Goal: Information Seeking & Learning: Learn about a topic

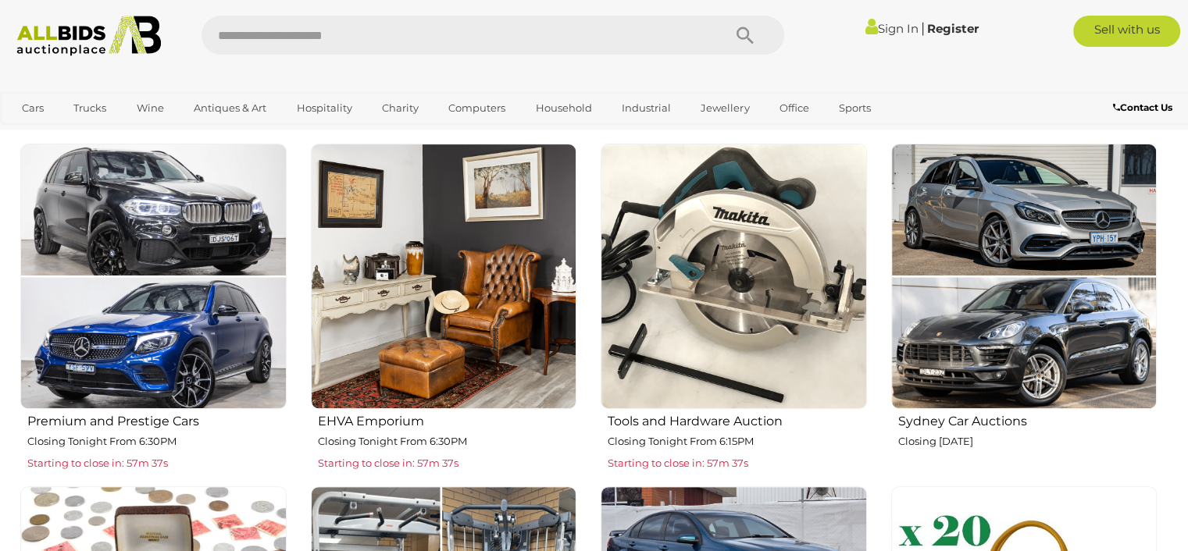
scroll to position [625, 0]
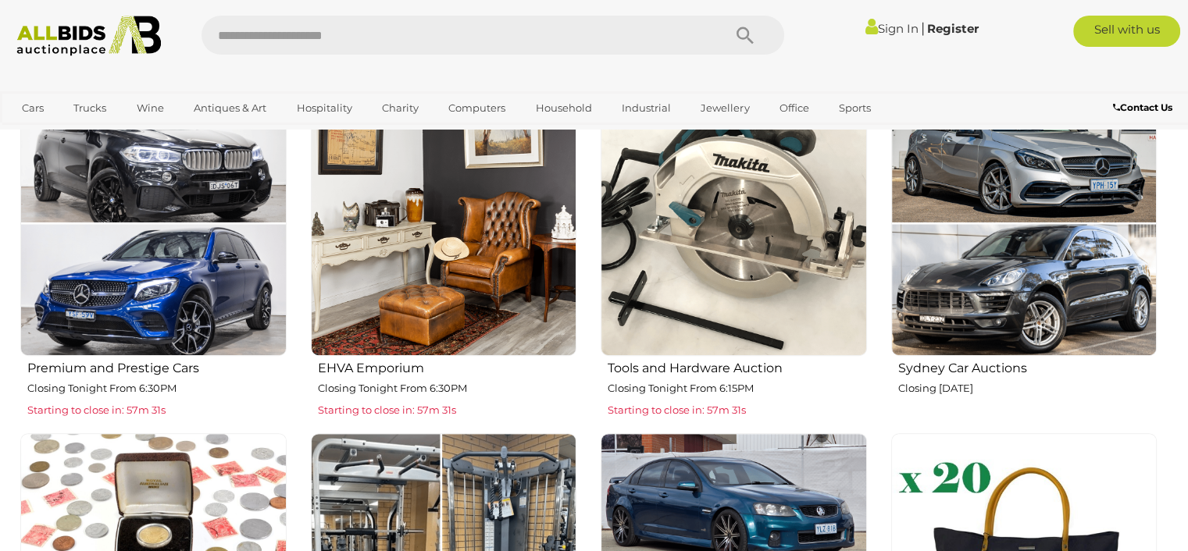
click at [722, 290] on img at bounding box center [734, 224] width 266 height 266
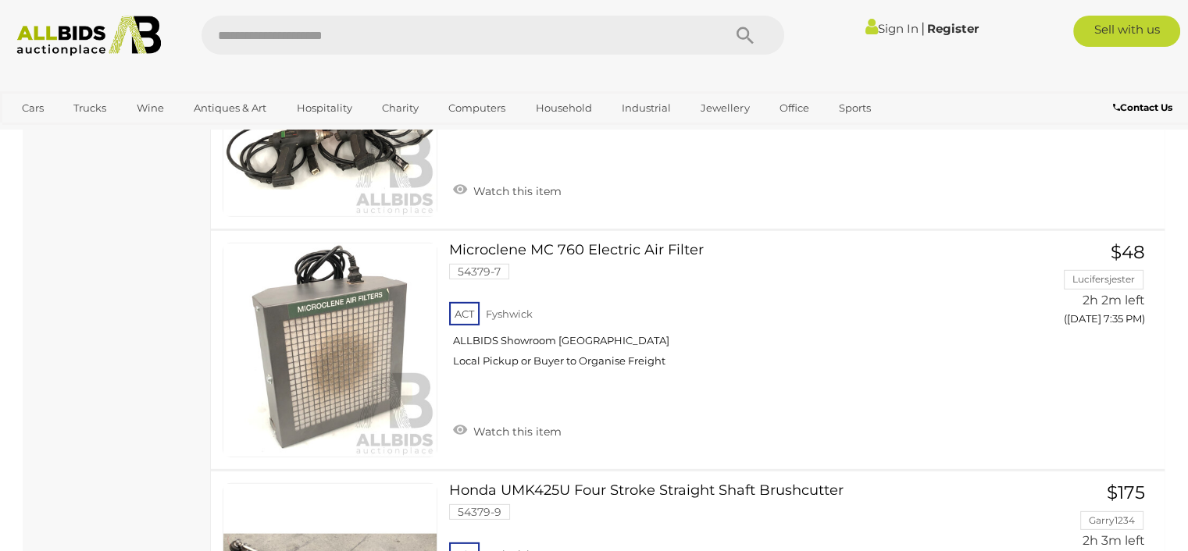
scroll to position [4550, 0]
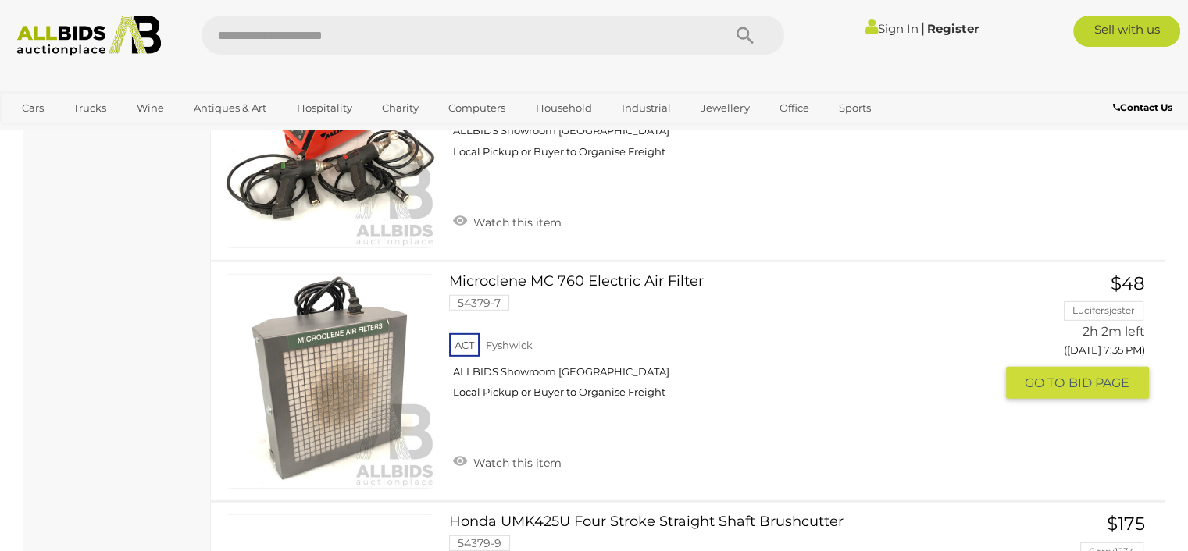
click at [544, 274] on link "Microclene MC 760 Electric Air Filter 54379-7 ACT Fyshwick ALLBIDS Showroom Fys…" at bounding box center [727, 342] width 533 height 137
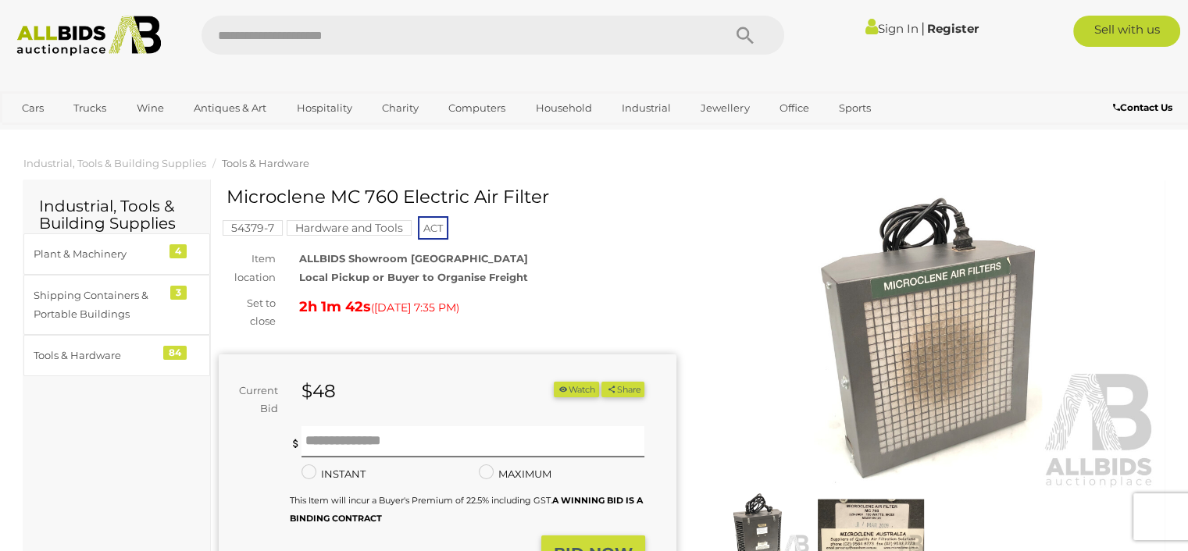
click at [709, 297] on img at bounding box center [929, 342] width 458 height 294
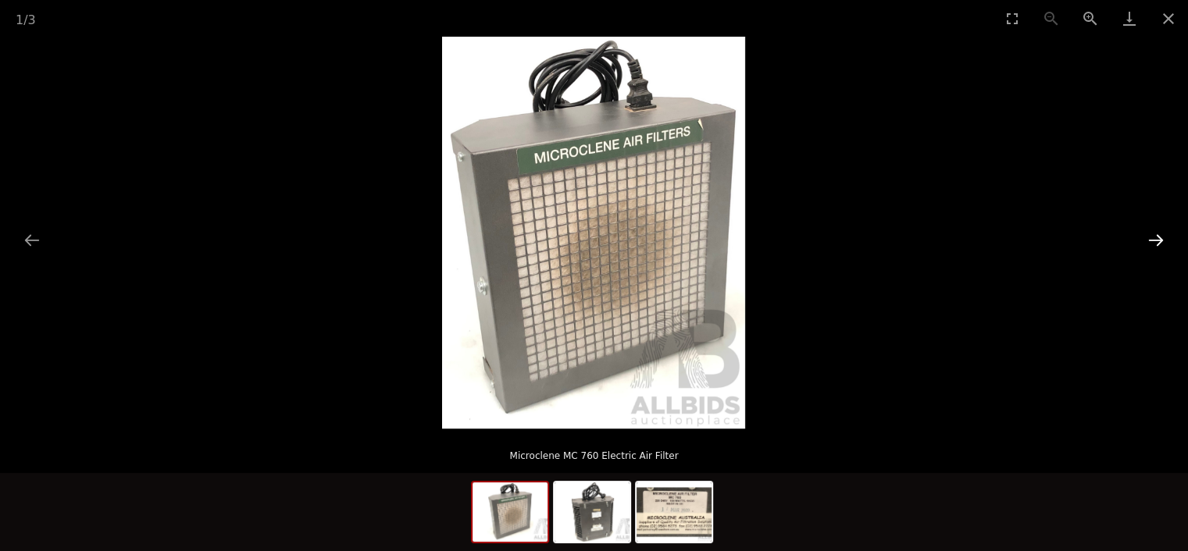
click at [1159, 238] on button "Next slide" at bounding box center [1155, 240] width 33 height 30
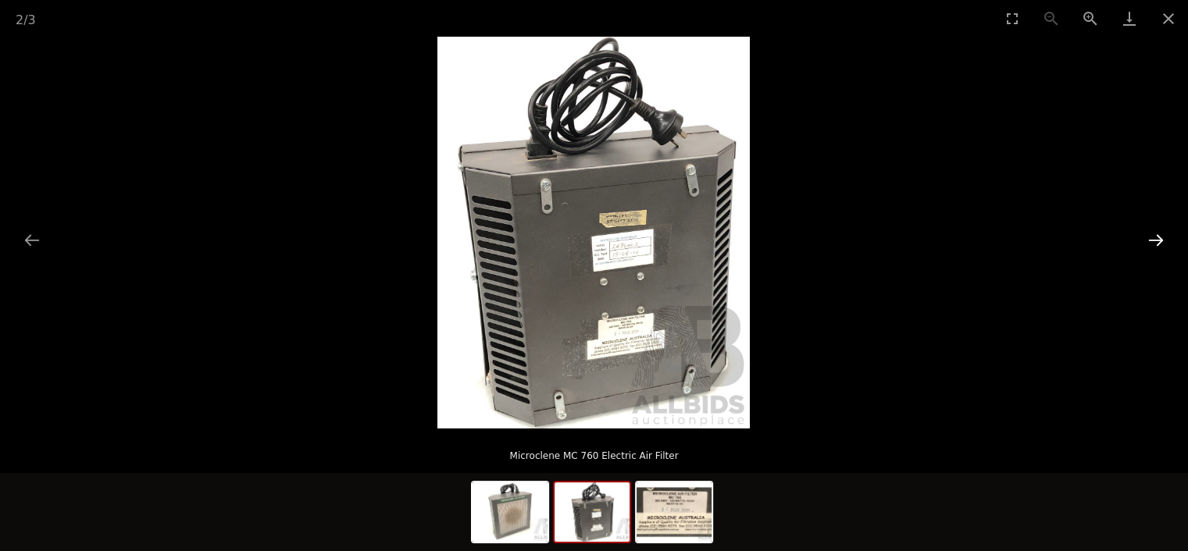
click at [1161, 236] on button "Next slide" at bounding box center [1155, 240] width 33 height 30
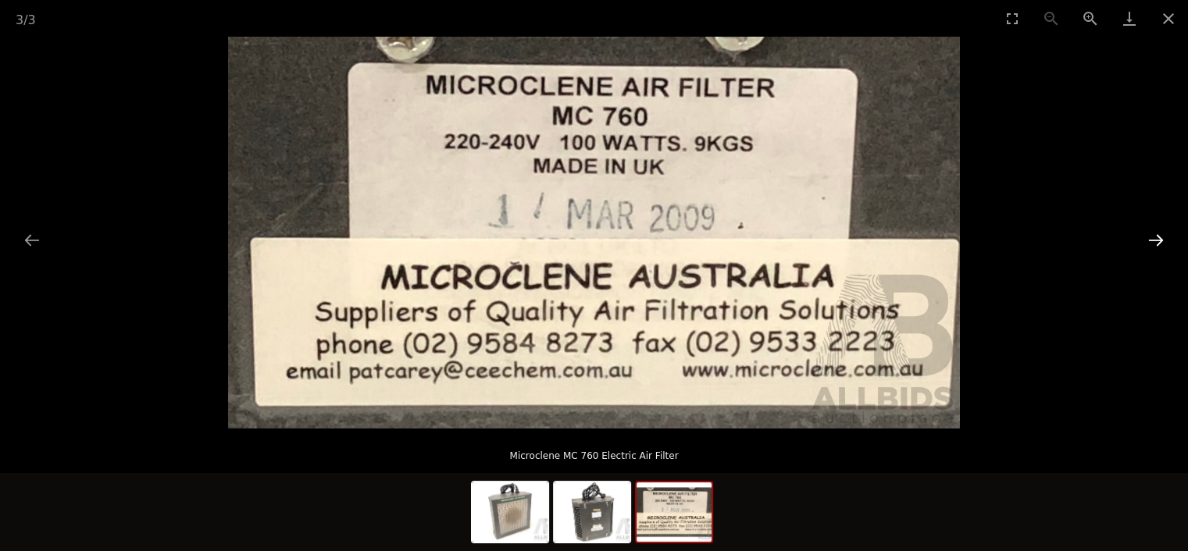
click at [1161, 236] on button "Next slide" at bounding box center [1155, 240] width 33 height 30
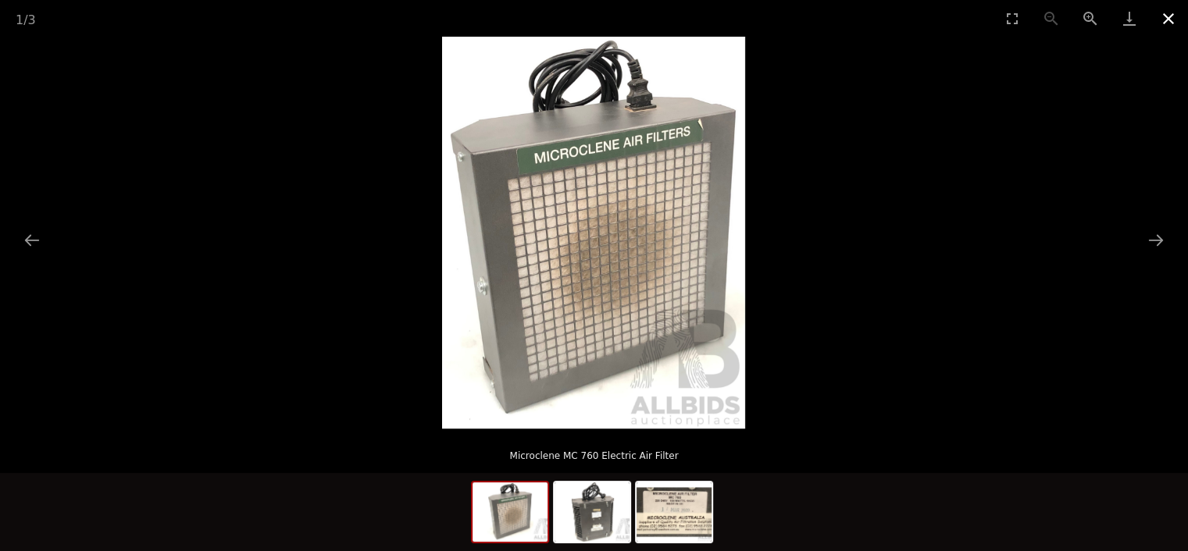
click at [1168, 15] on button "Close gallery" at bounding box center [1168, 18] width 39 height 37
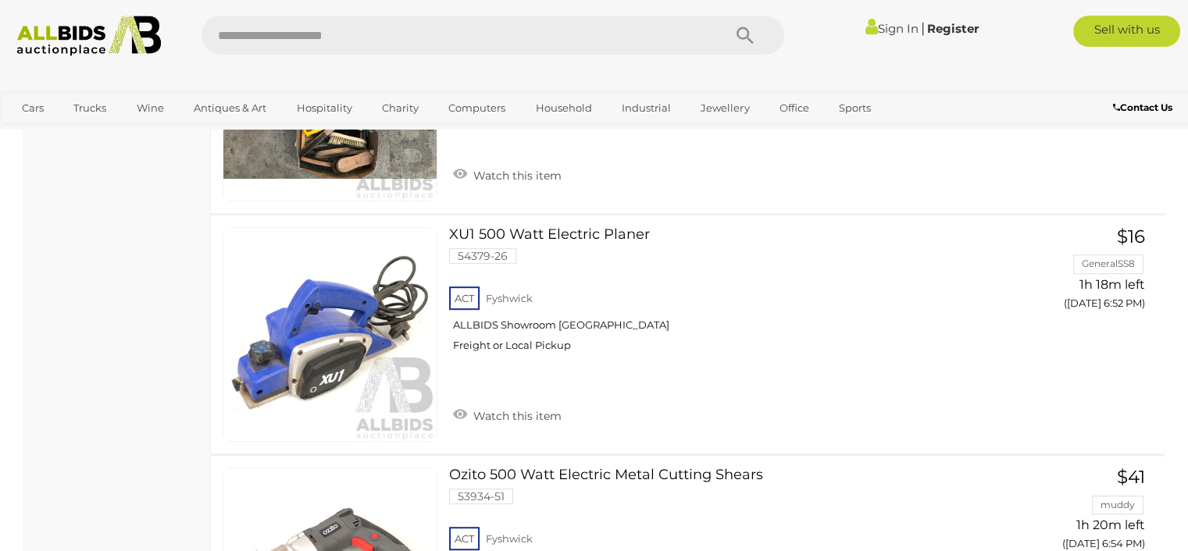
scroll to position [4720, 0]
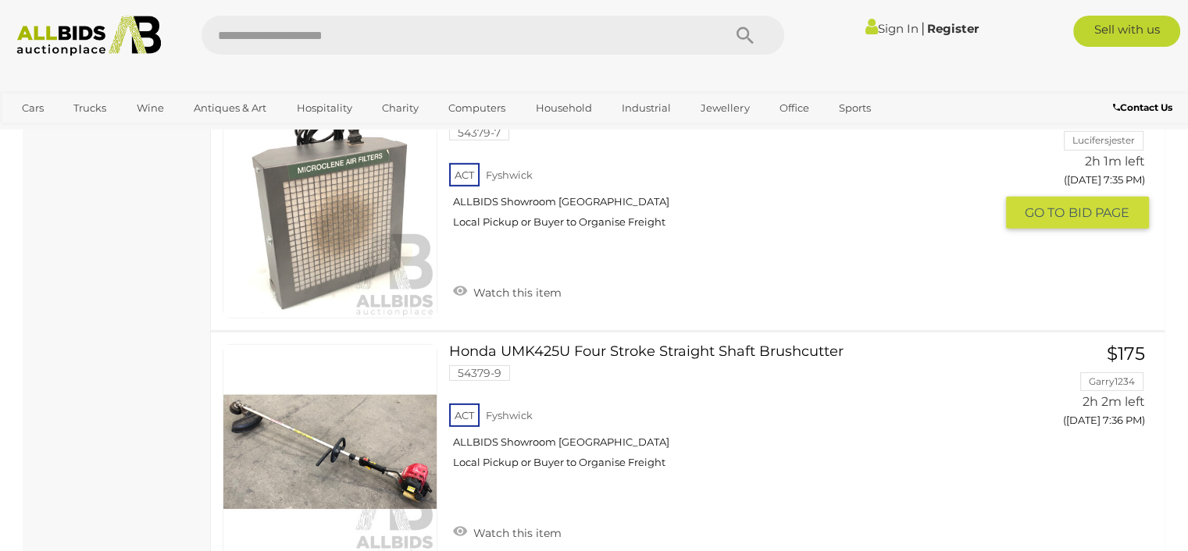
click at [925, 241] on div "ACT Fyshwick ALLBIDS Showroom Fyshwick Local Pickup or Buyer to Organise Freight" at bounding box center [721, 200] width 544 height 80
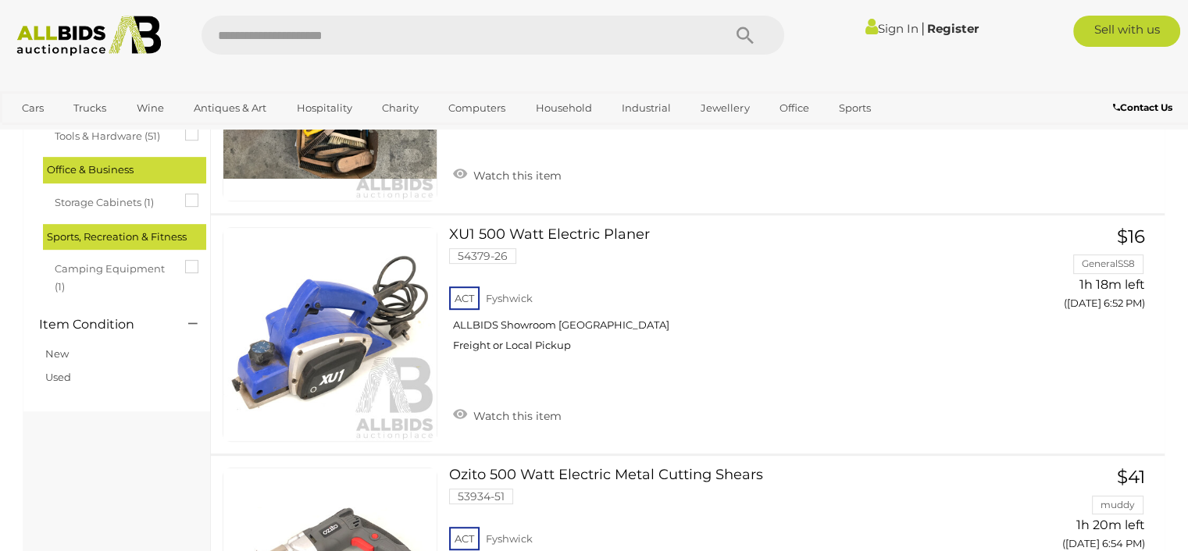
scroll to position [4720, 0]
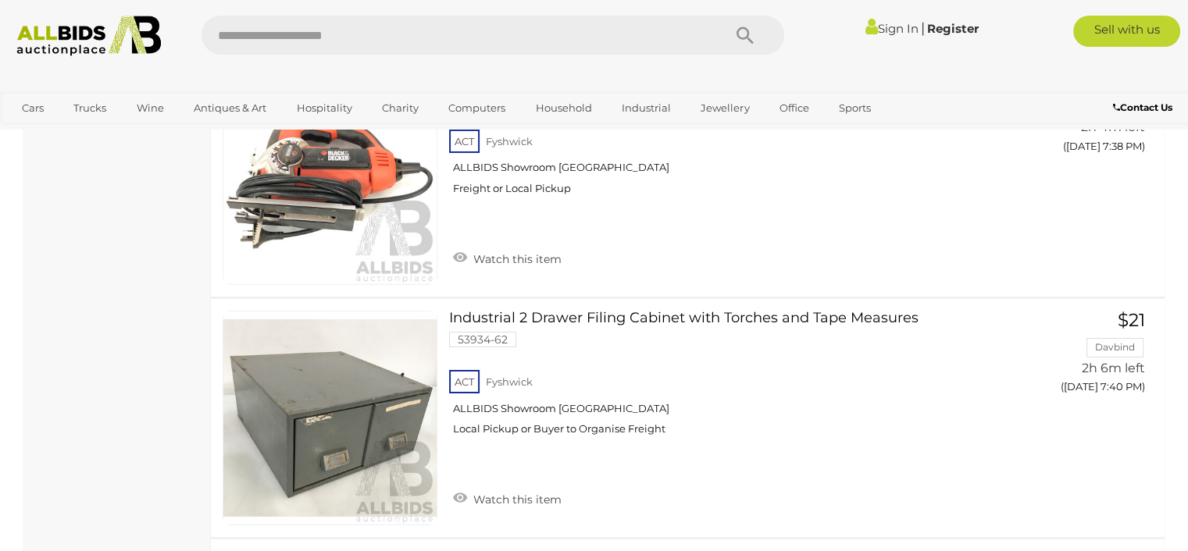
scroll to position [5501, 0]
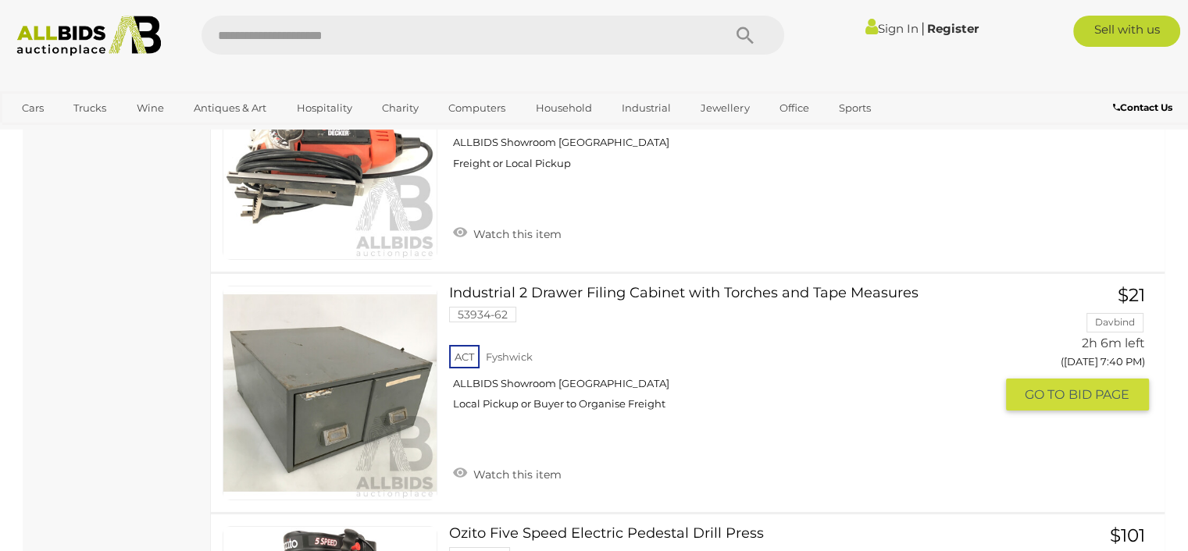
click at [355, 377] on link at bounding box center [330, 393] width 215 height 215
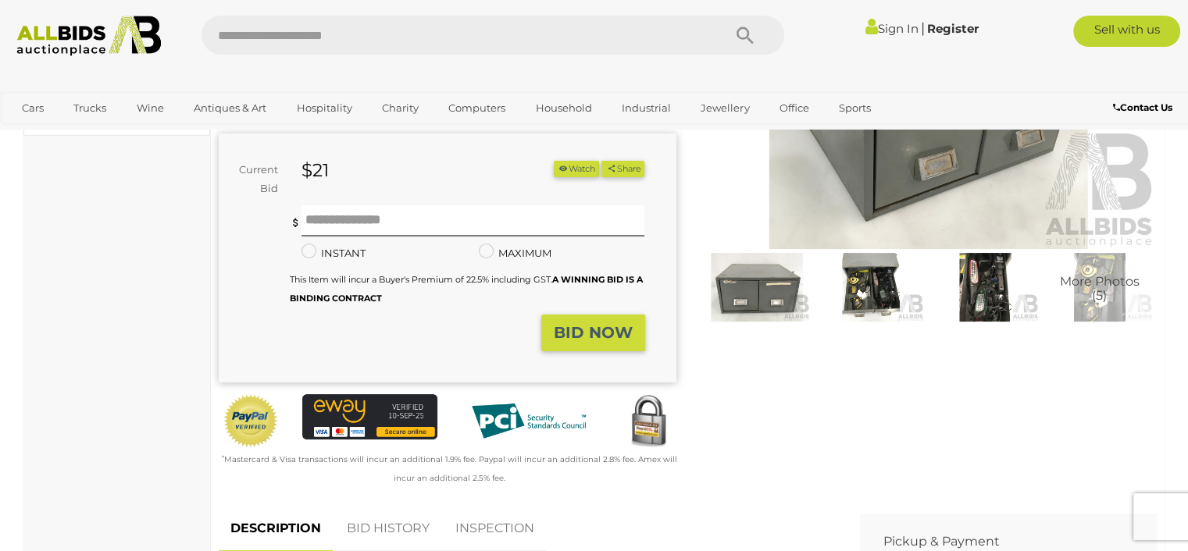
scroll to position [312, 0]
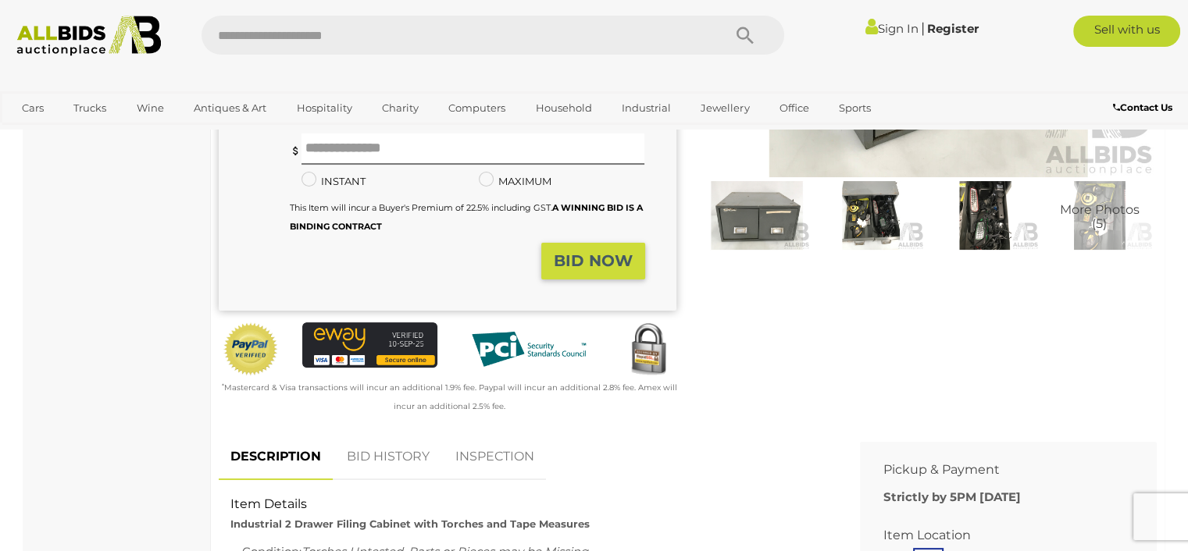
click at [875, 223] on img at bounding box center [871, 215] width 106 height 69
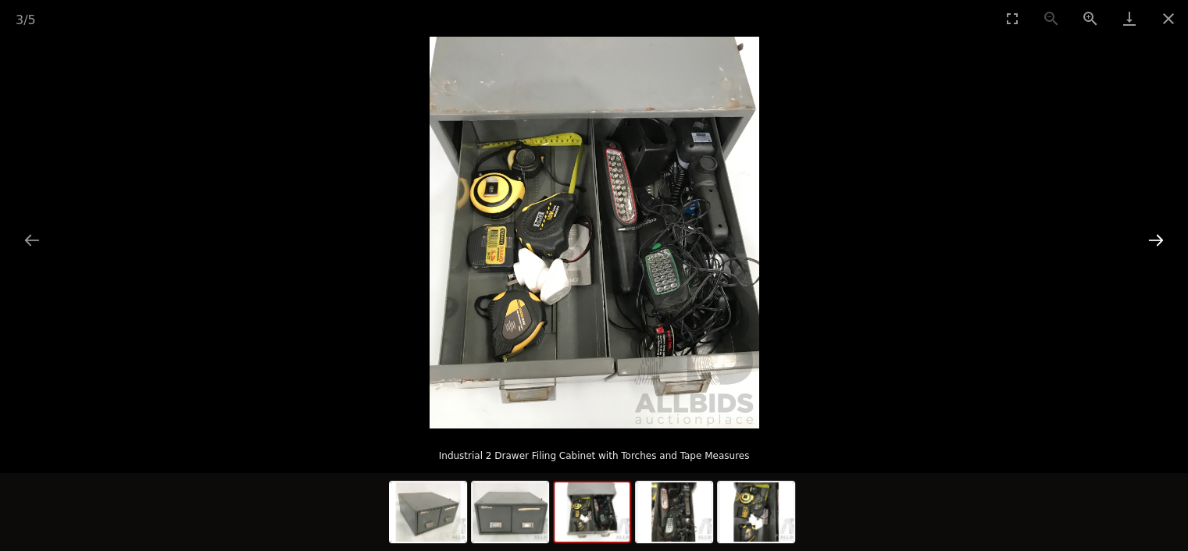
click at [1153, 237] on button "Next slide" at bounding box center [1155, 240] width 33 height 30
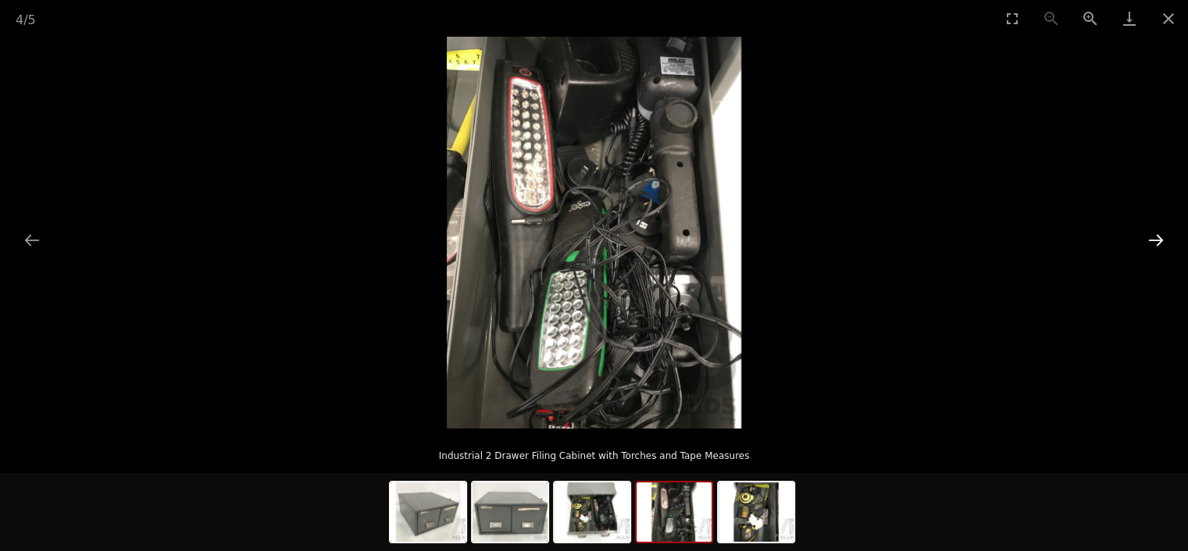
click at [1153, 237] on button "Next slide" at bounding box center [1155, 240] width 33 height 30
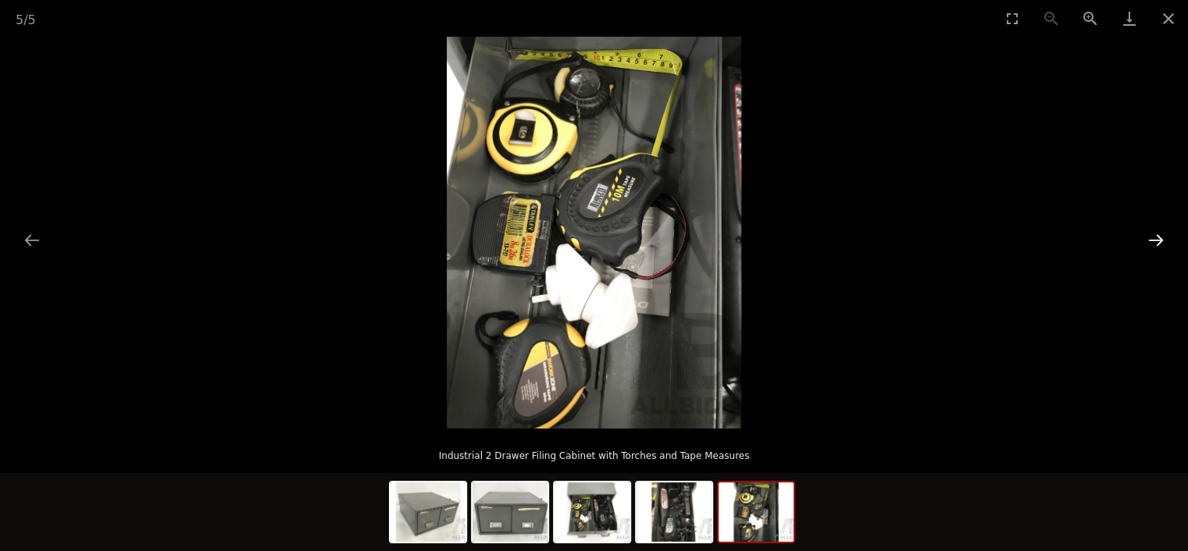
click at [1153, 237] on button "Next slide" at bounding box center [1155, 240] width 33 height 30
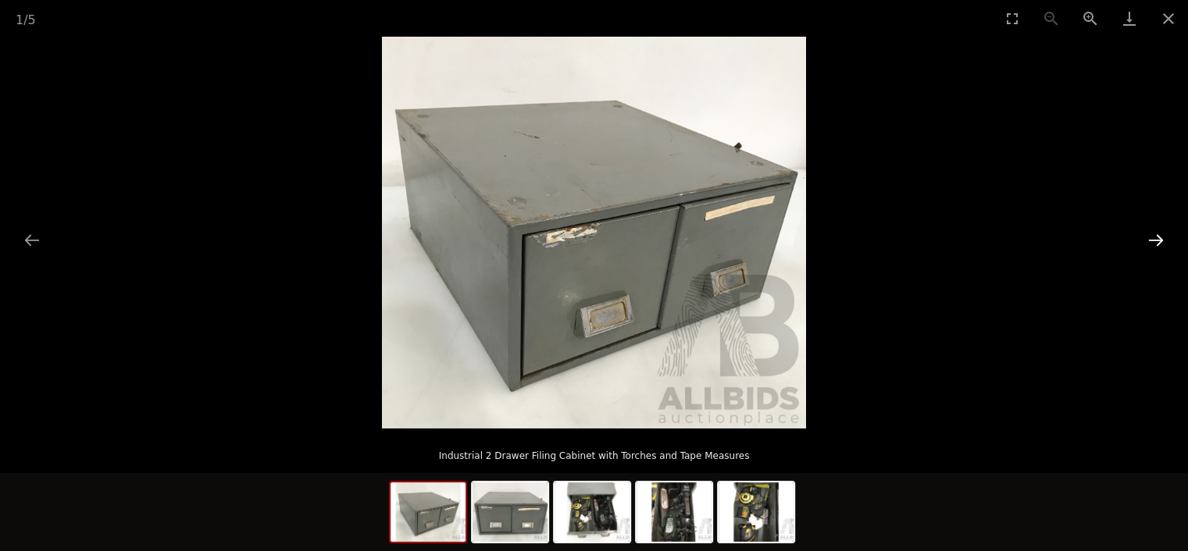
click at [1153, 237] on button "Next slide" at bounding box center [1155, 240] width 33 height 30
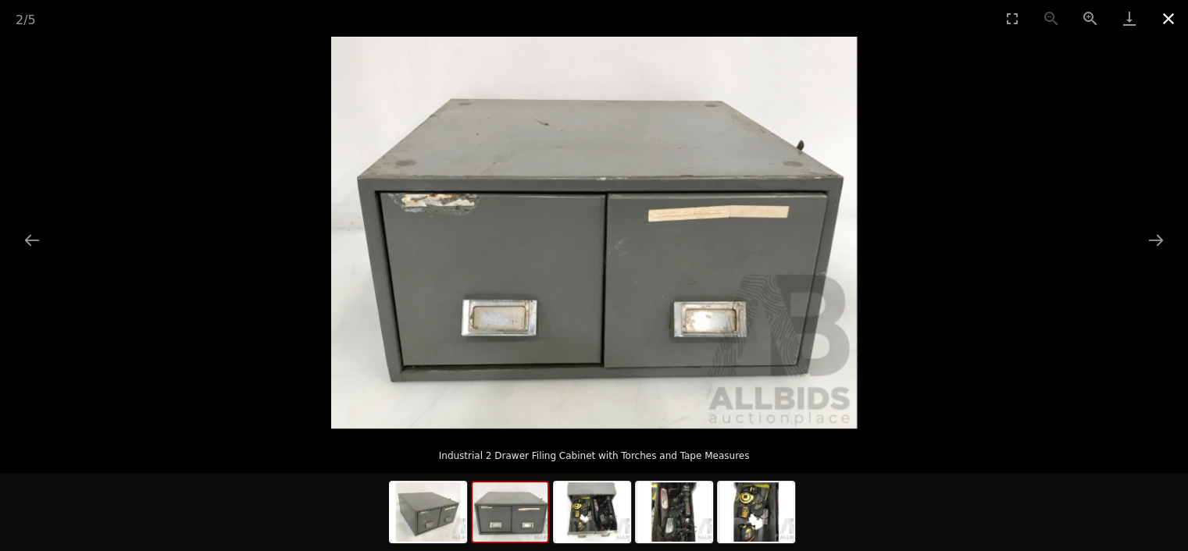
click at [1168, 24] on button "Close gallery" at bounding box center [1168, 18] width 39 height 37
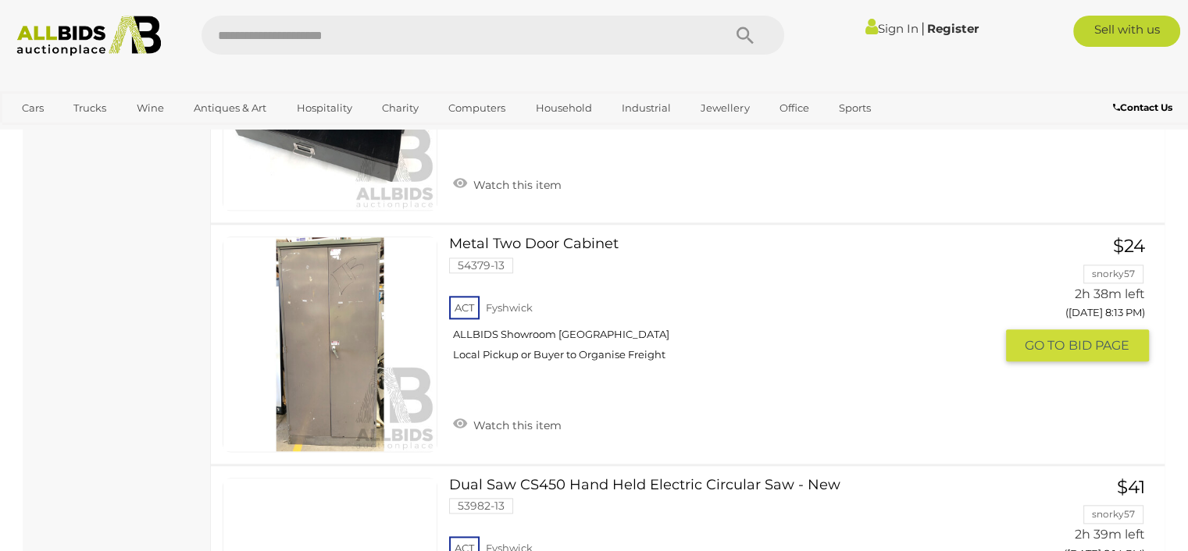
scroll to position [7790, 0]
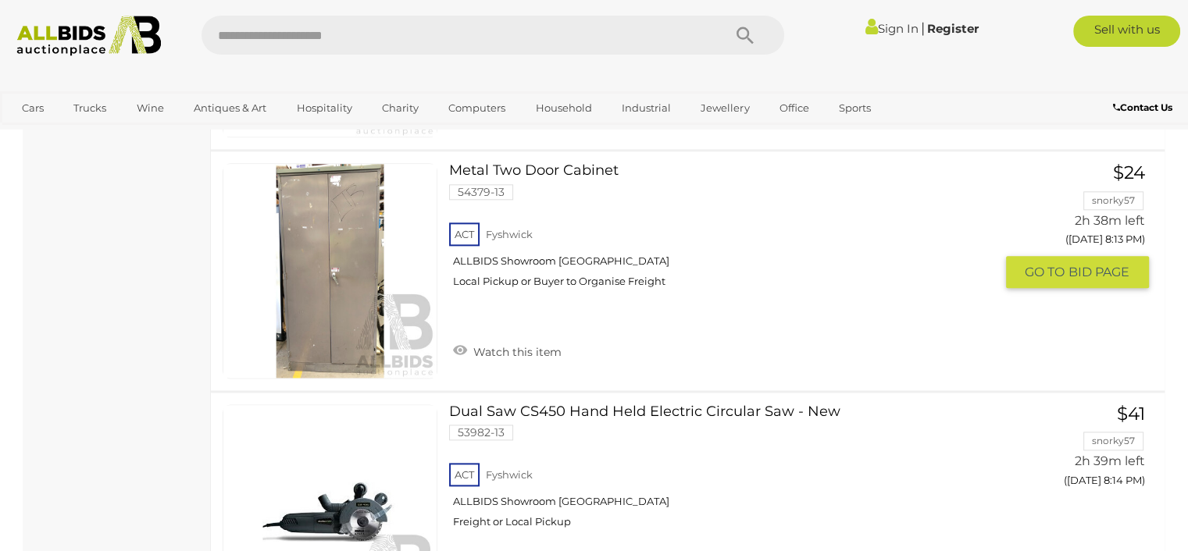
click at [497, 163] on link "Metal Two Door Cabinet 54379-13 ACT Fyshwick ALLBIDS Showroom Fyshwick" at bounding box center [727, 231] width 533 height 137
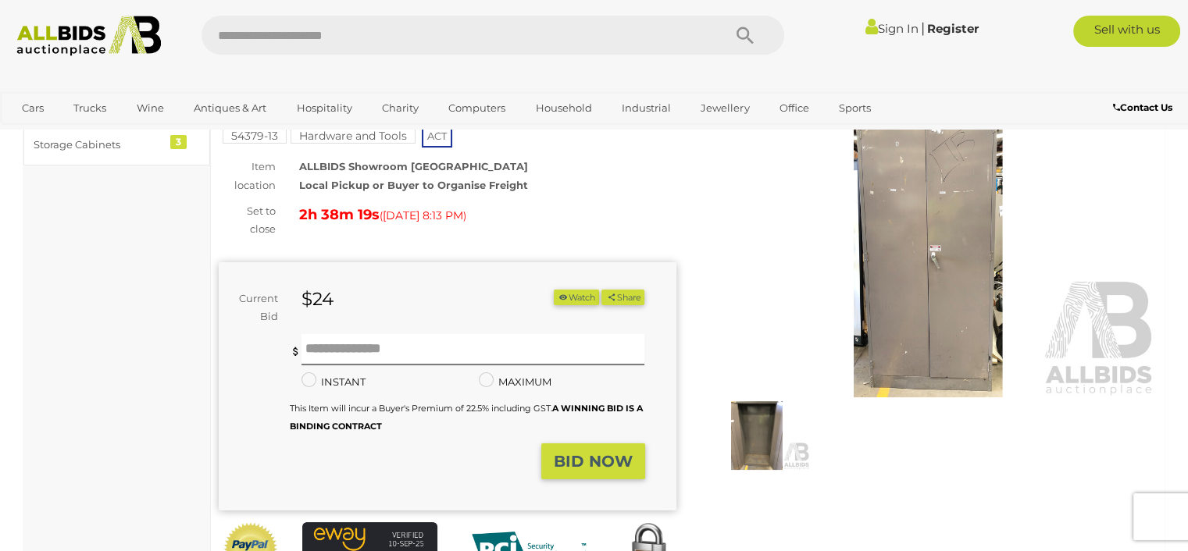
scroll to position [234, 0]
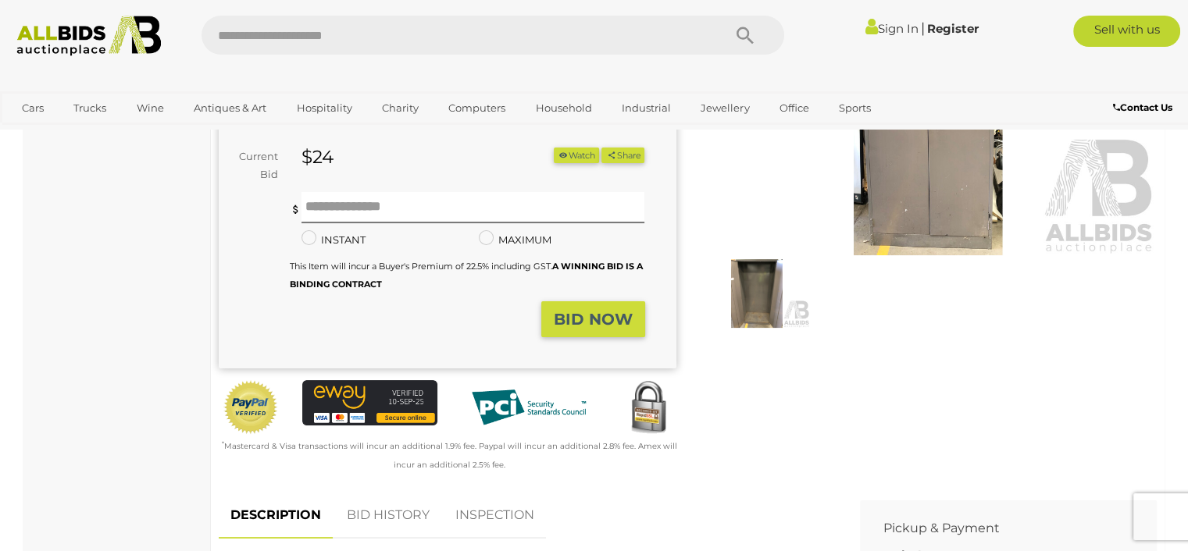
click at [754, 290] on img at bounding box center [757, 293] width 106 height 69
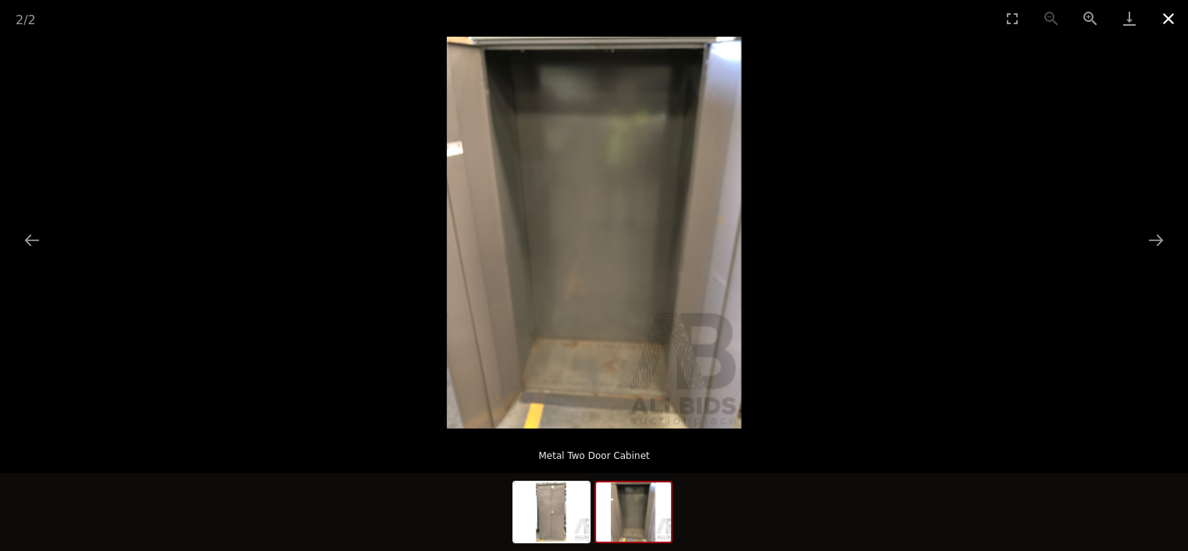
click at [1163, 18] on button "Close gallery" at bounding box center [1168, 18] width 39 height 37
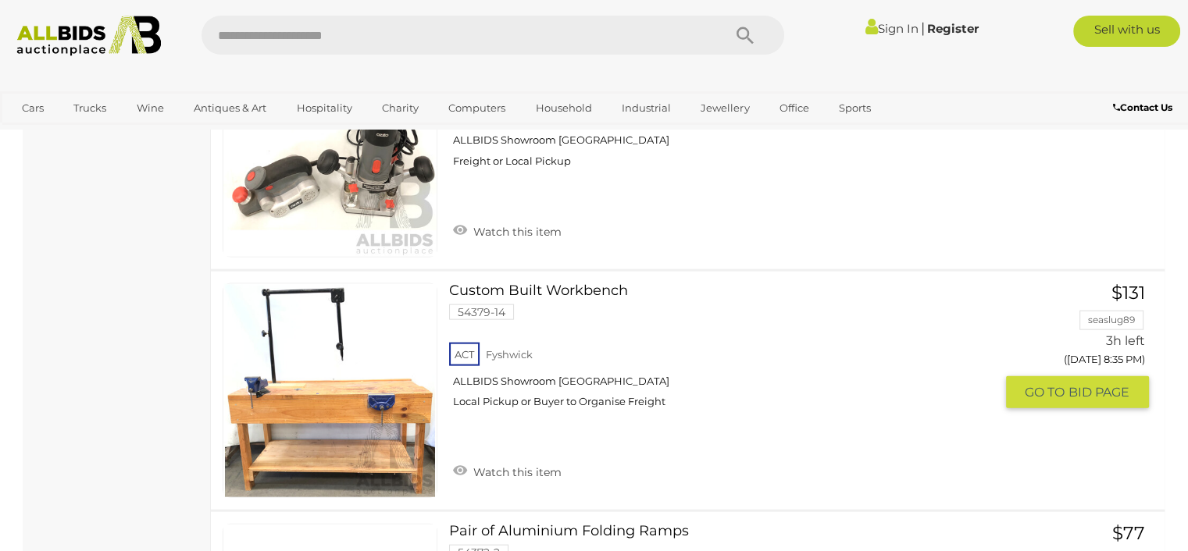
scroll to position [9327, 0]
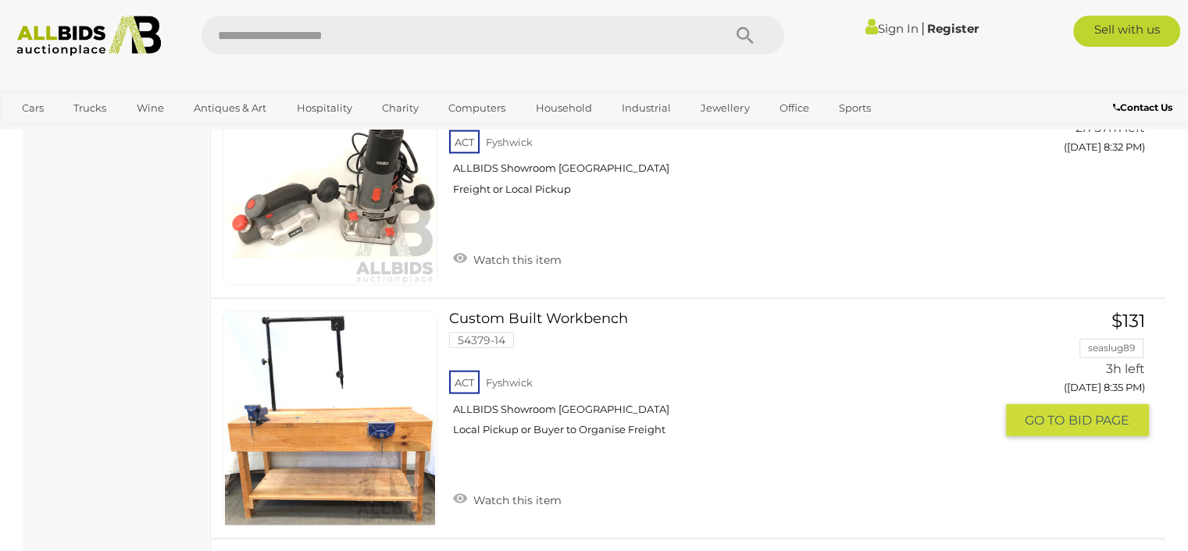
click at [337, 334] on link at bounding box center [330, 419] width 215 height 215
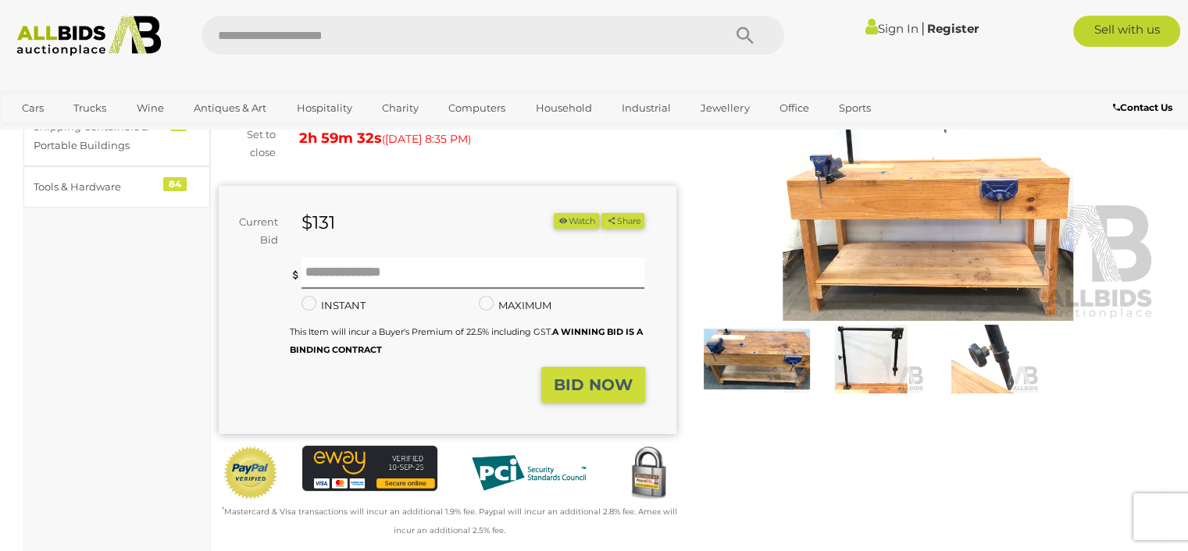
scroll to position [156, 0]
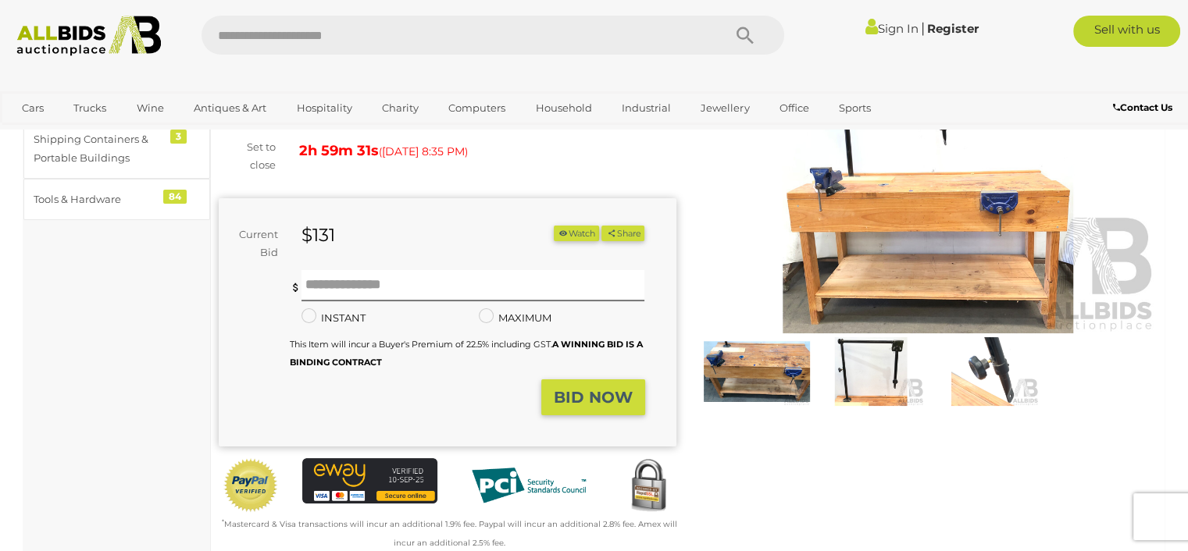
click at [893, 368] on img at bounding box center [871, 371] width 106 height 69
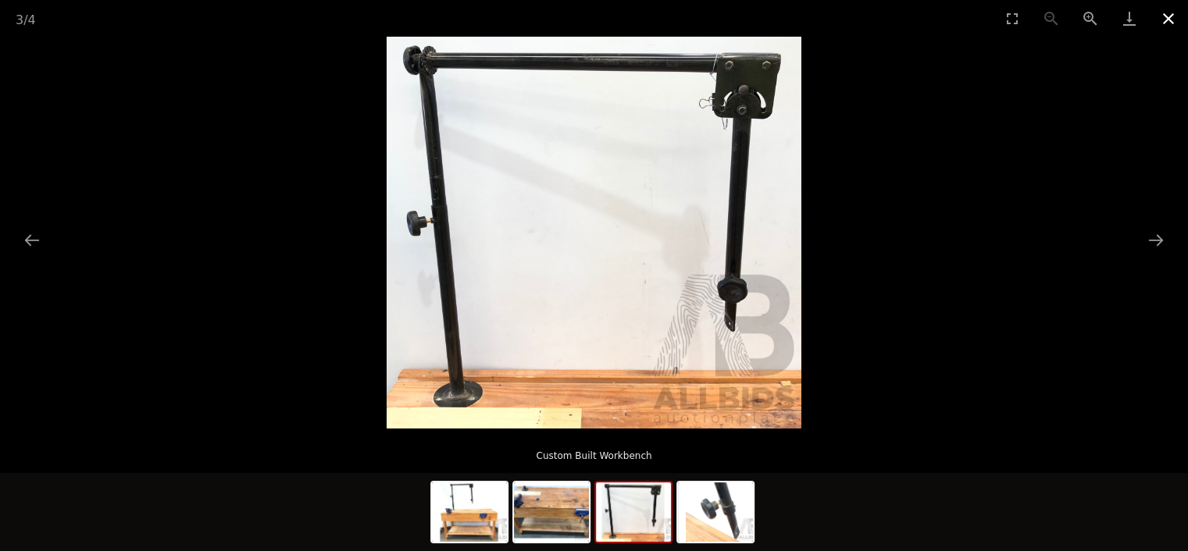
click at [1164, 19] on button "Close gallery" at bounding box center [1168, 18] width 39 height 37
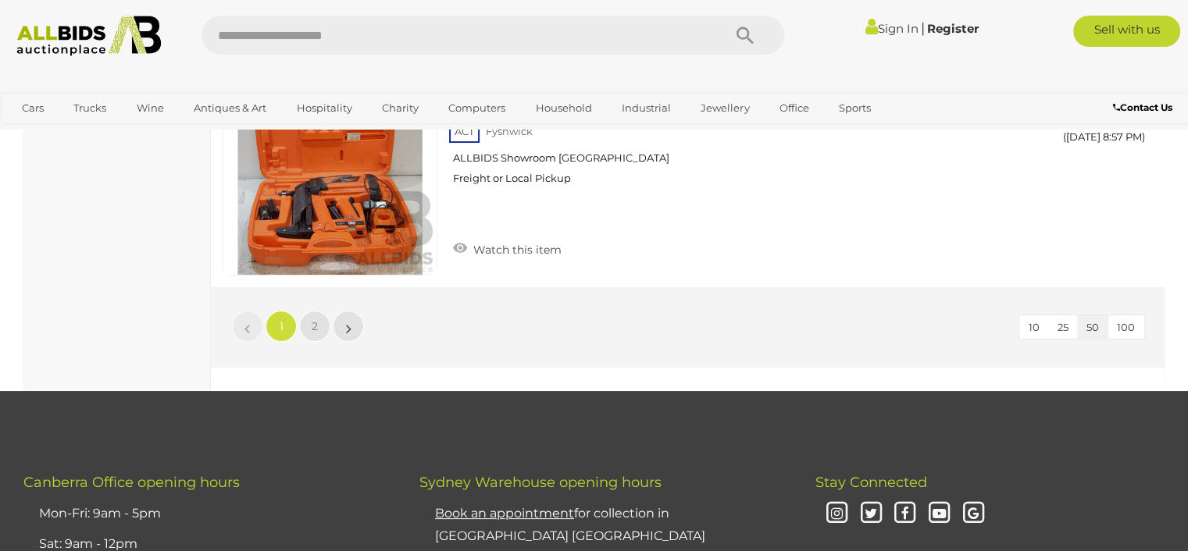
scroll to position [12024, 0]
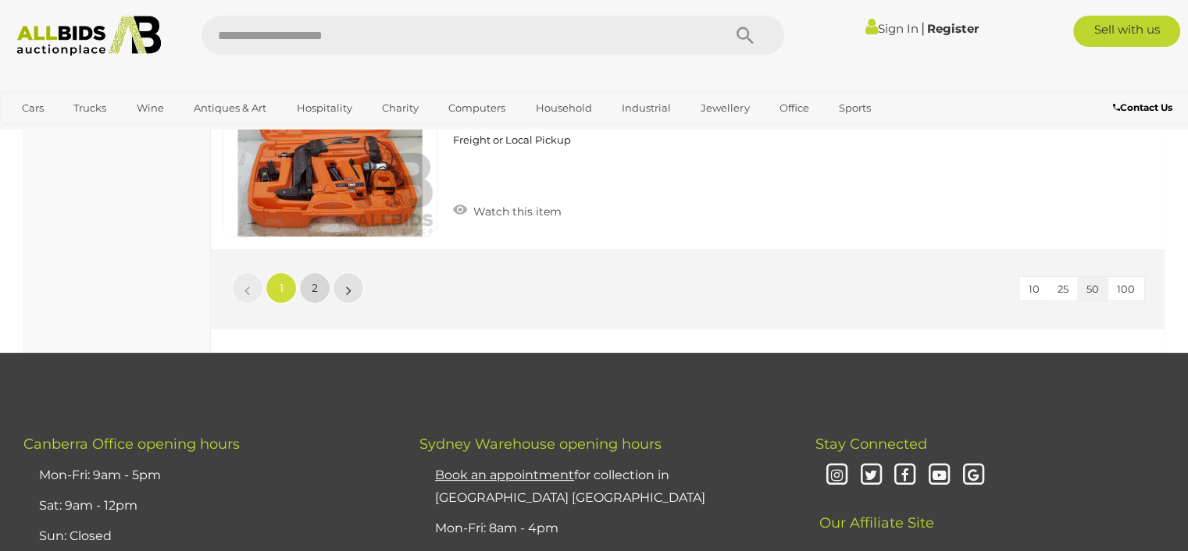
click at [320, 273] on link "2" at bounding box center [314, 288] width 31 height 31
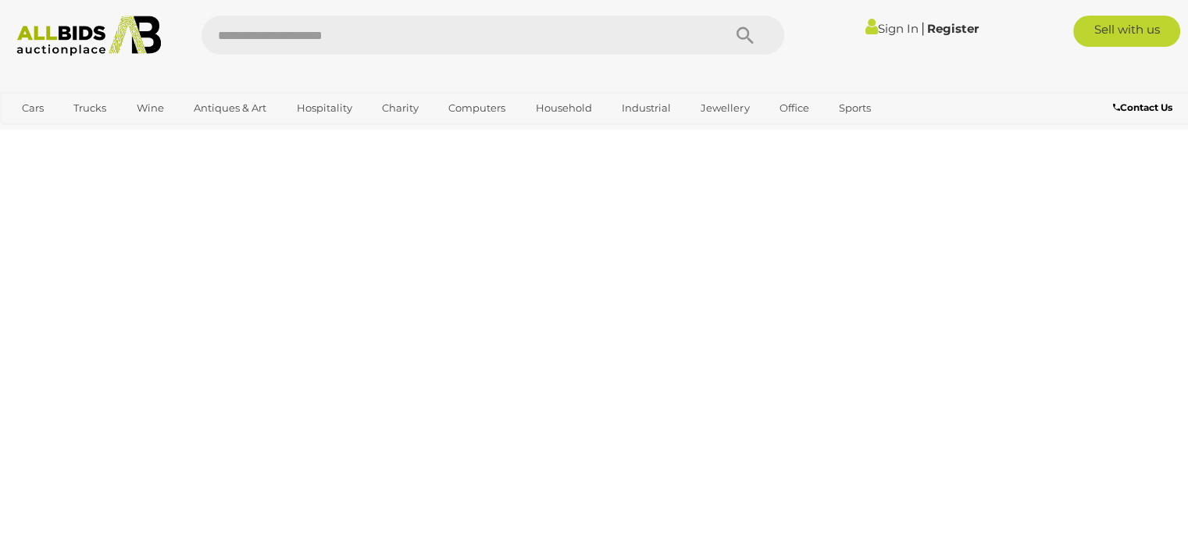
scroll to position [80, 0]
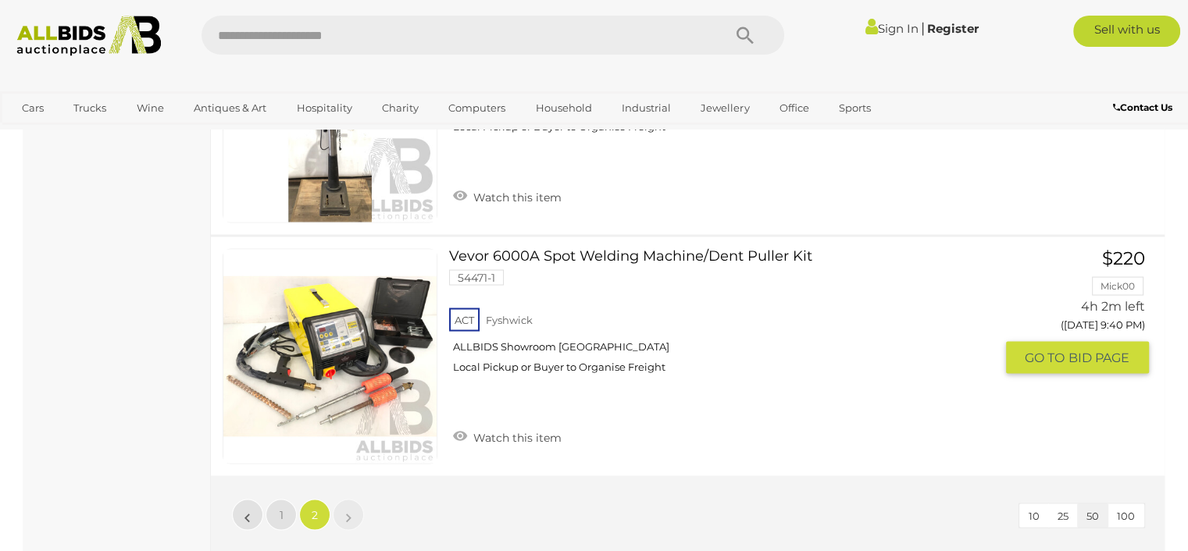
scroll to position [2890, 0]
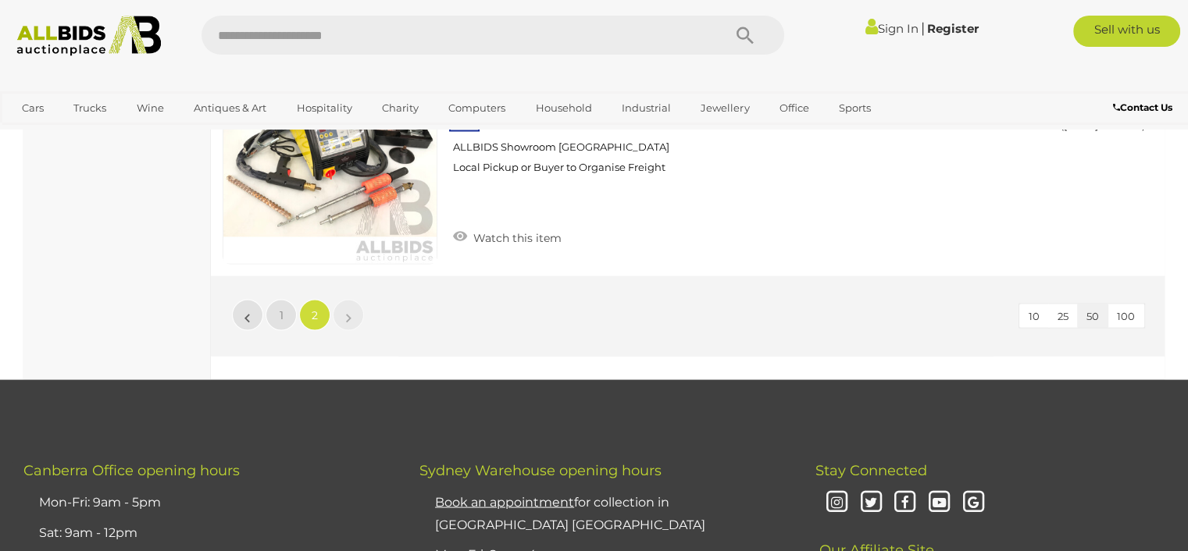
scroll to position [3125, 0]
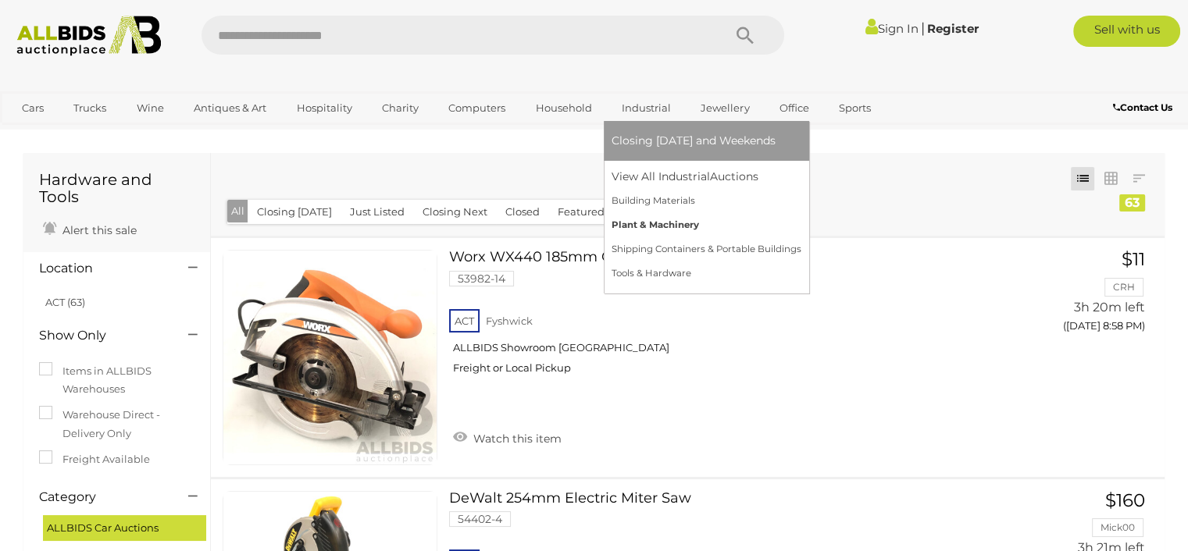
click at [640, 224] on link "Plant & Machinery" at bounding box center [706, 225] width 190 height 24
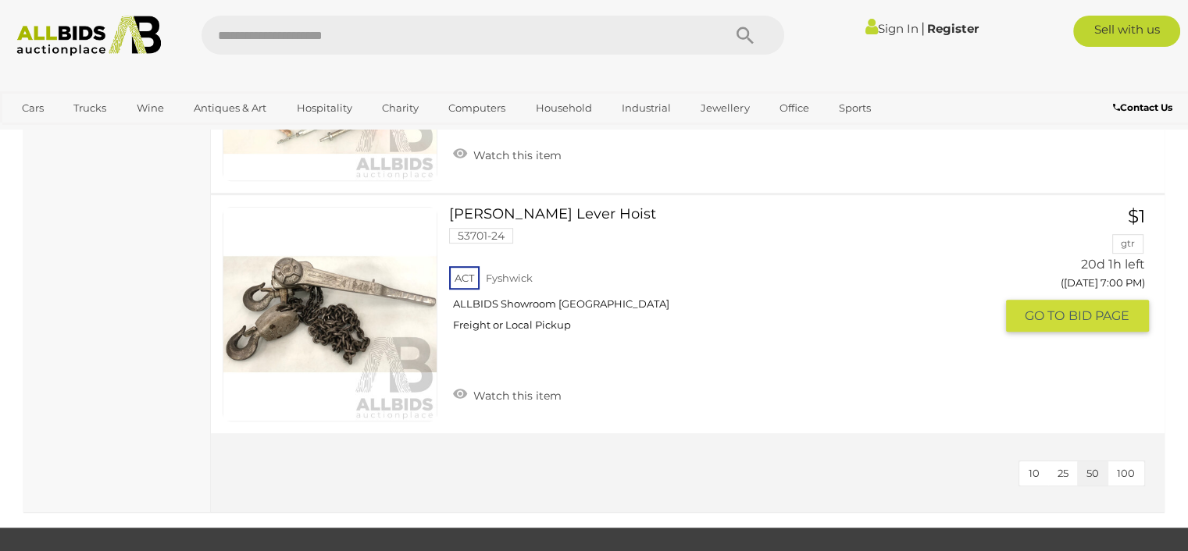
scroll to position [703, 0]
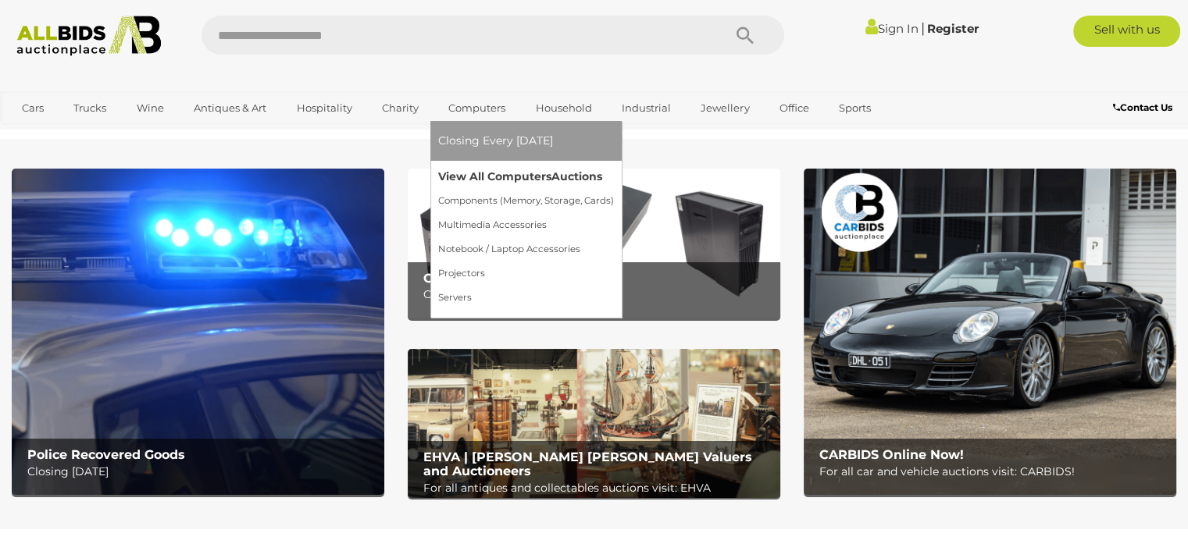
click at [468, 177] on link "View All Computers Auctions" at bounding box center [526, 177] width 176 height 24
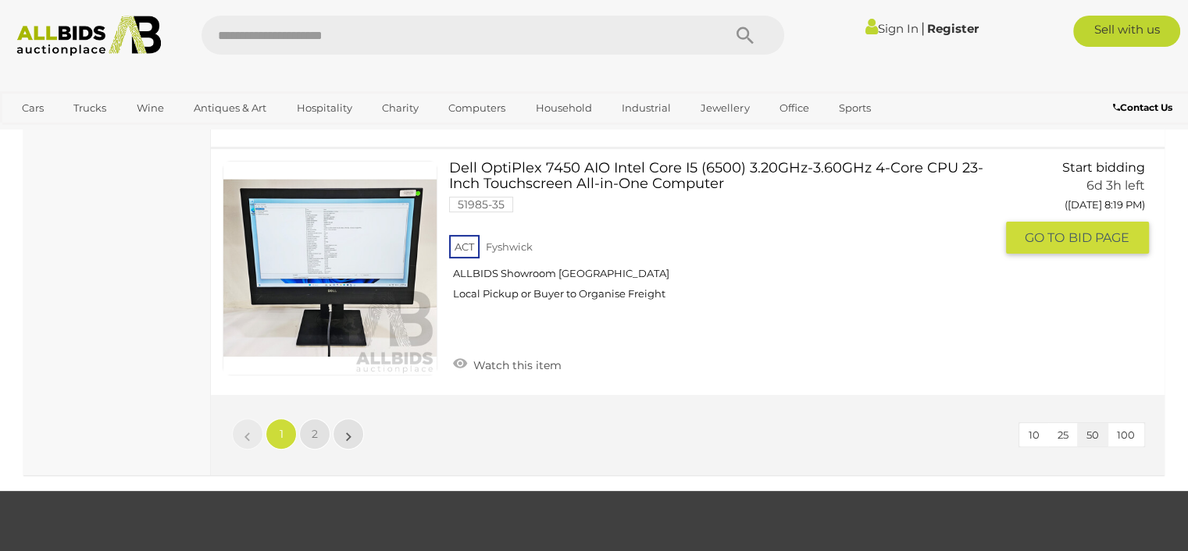
scroll to position [12339, 0]
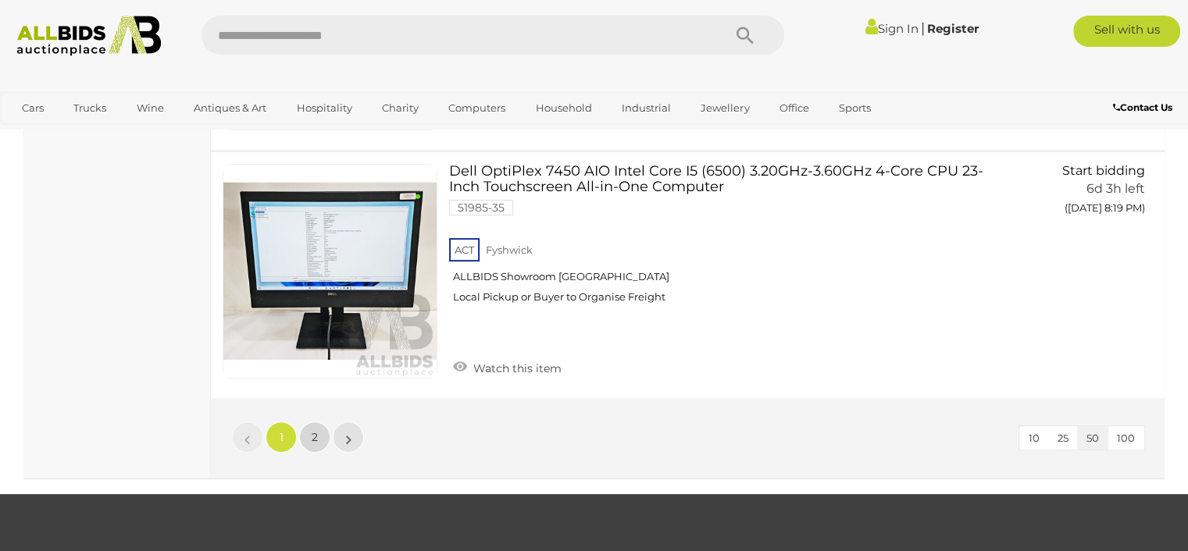
click at [318, 422] on link "2" at bounding box center [314, 437] width 31 height 31
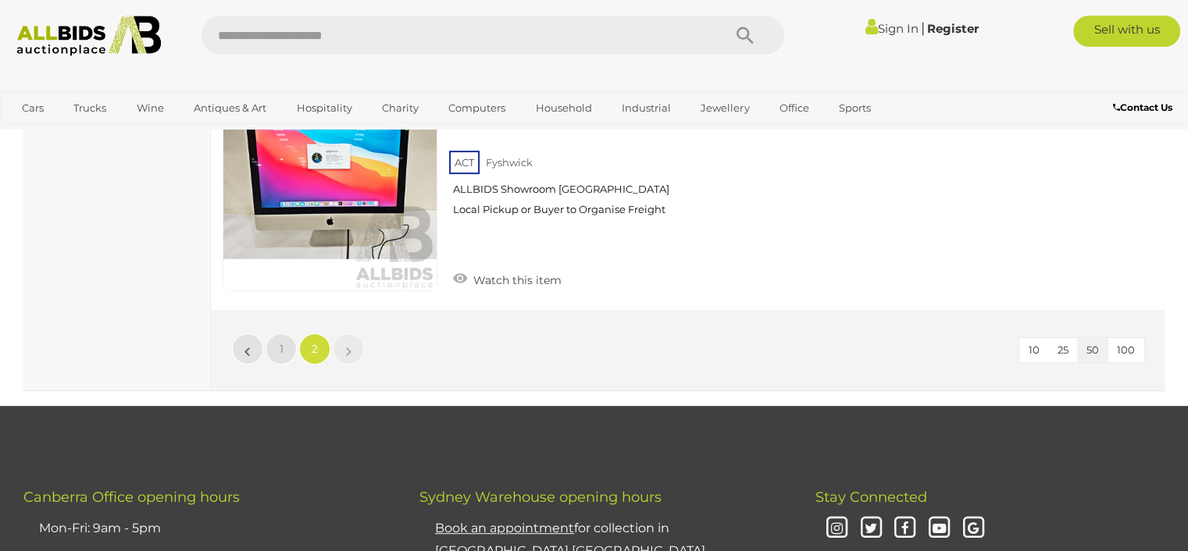
scroll to position [6560, 0]
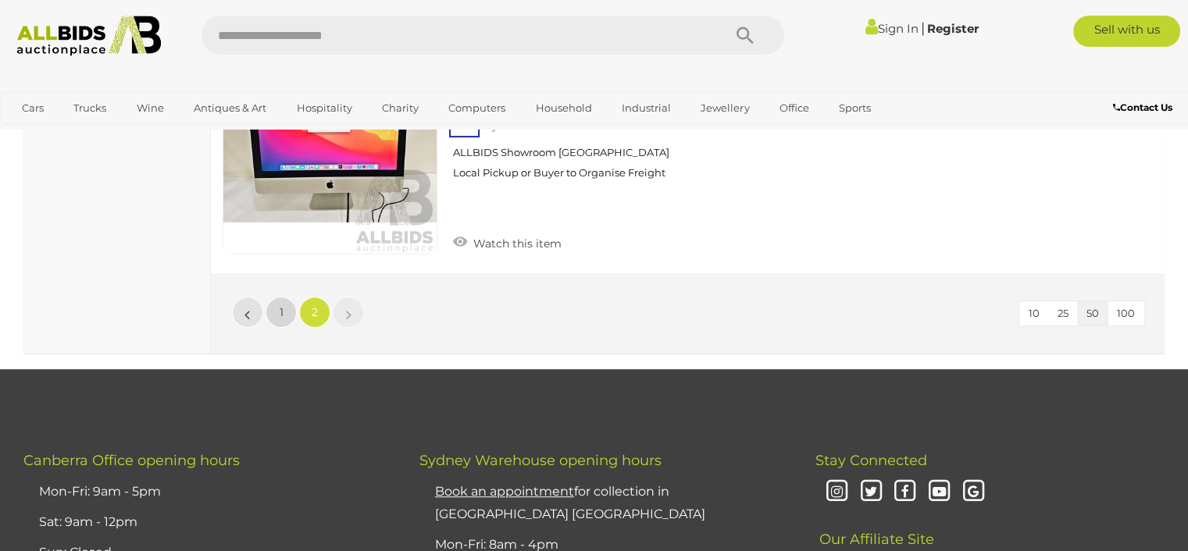
click at [281, 305] on span "1" at bounding box center [282, 312] width 4 height 14
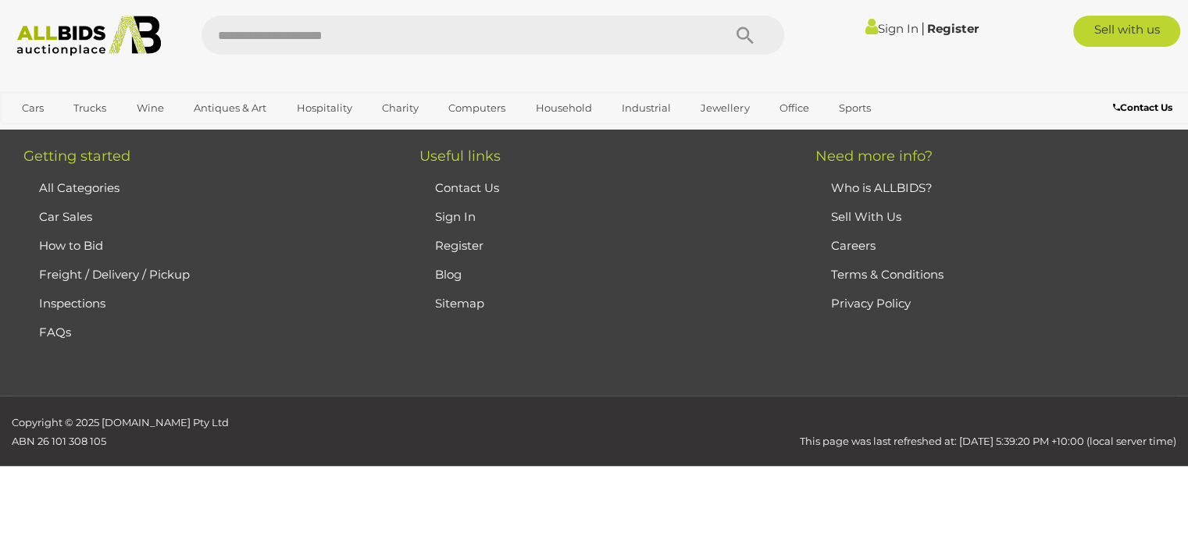
scroll to position [262, 0]
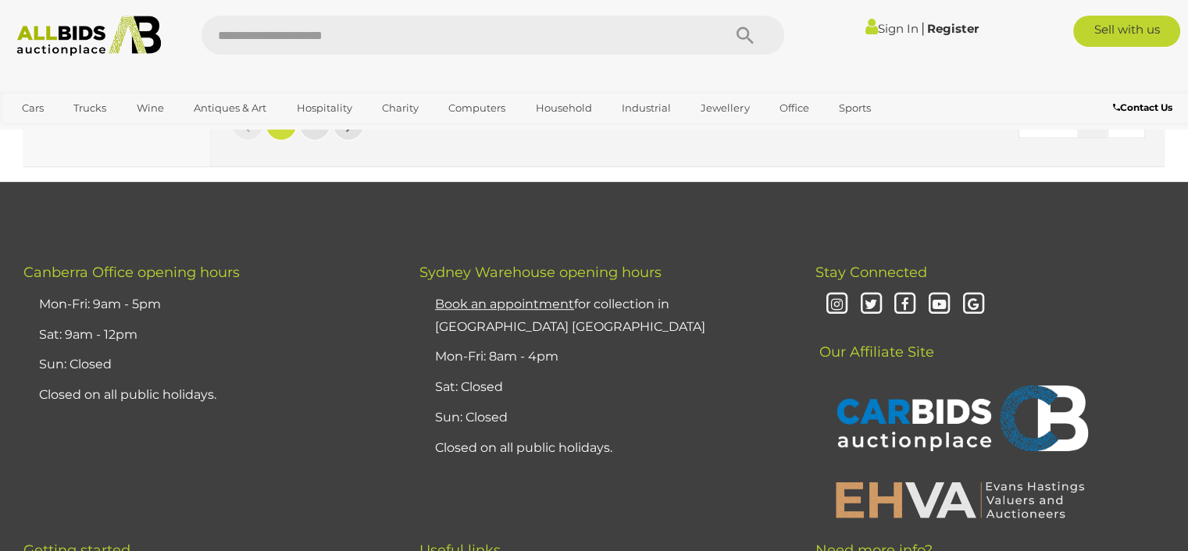
scroll to position [12339, 0]
